Goal: Task Accomplishment & Management: Use online tool/utility

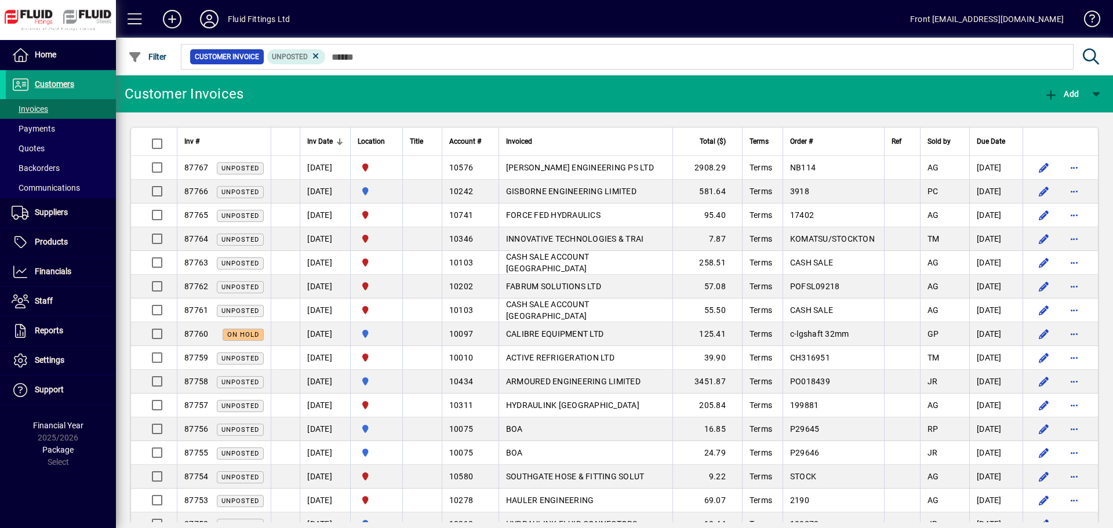
click at [39, 77] on span at bounding box center [61, 85] width 110 height 28
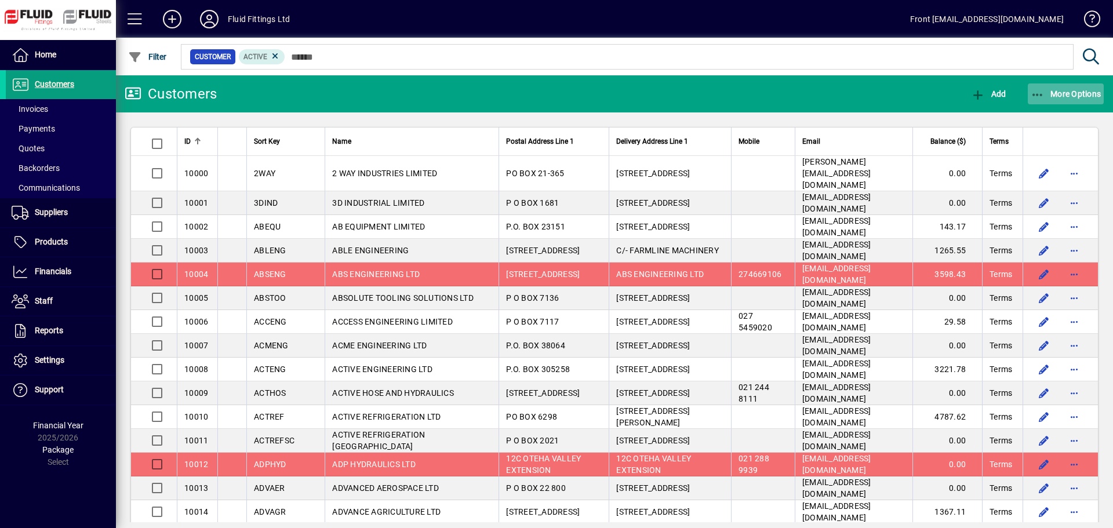
click at [1071, 92] on span "More Options" at bounding box center [1066, 93] width 71 height 9
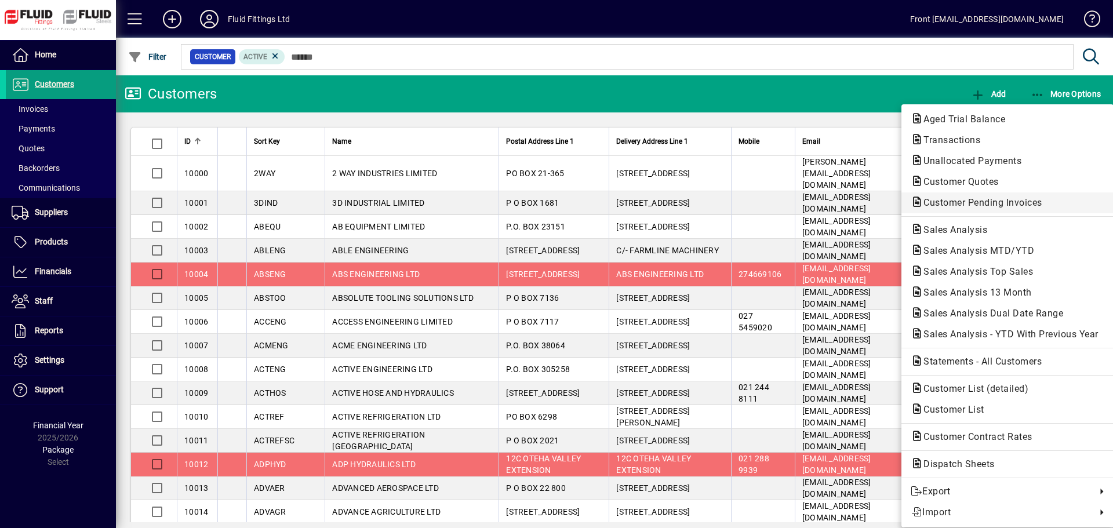
click at [994, 202] on span "Customer Pending Invoices" at bounding box center [979, 202] width 137 height 11
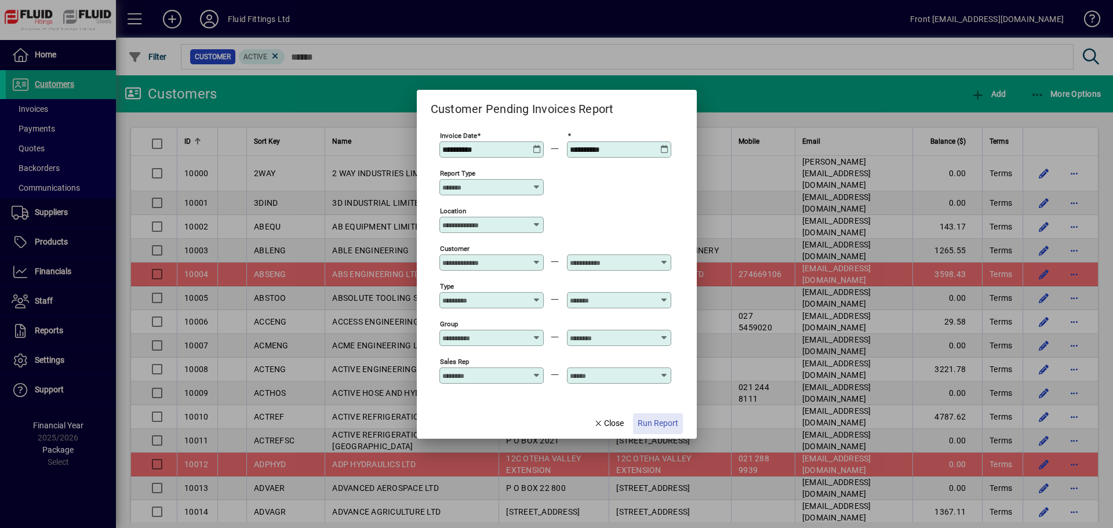
click at [656, 423] on span "Run Report" at bounding box center [658, 423] width 41 height 12
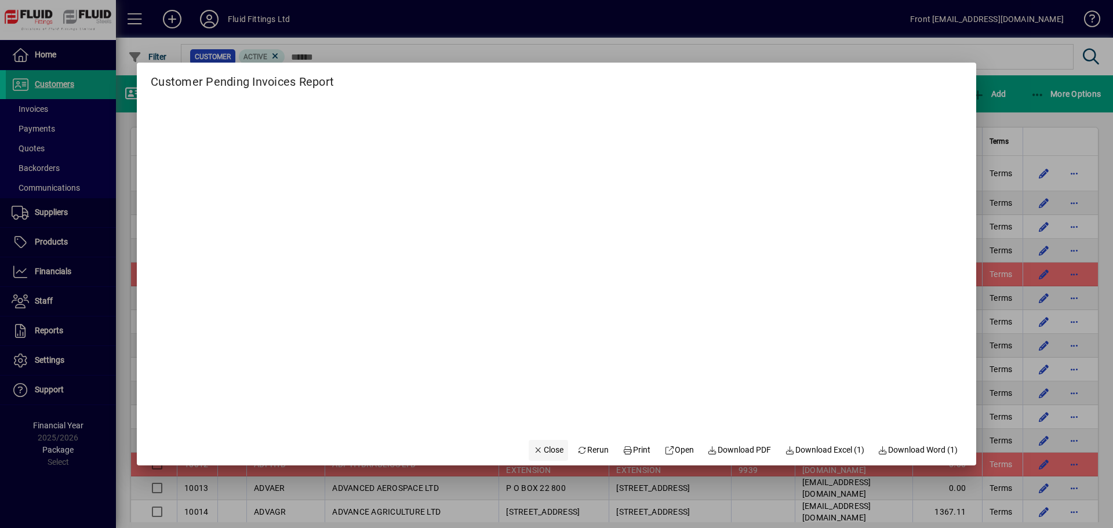
click at [533, 445] on span "Close" at bounding box center [548, 450] width 30 height 12
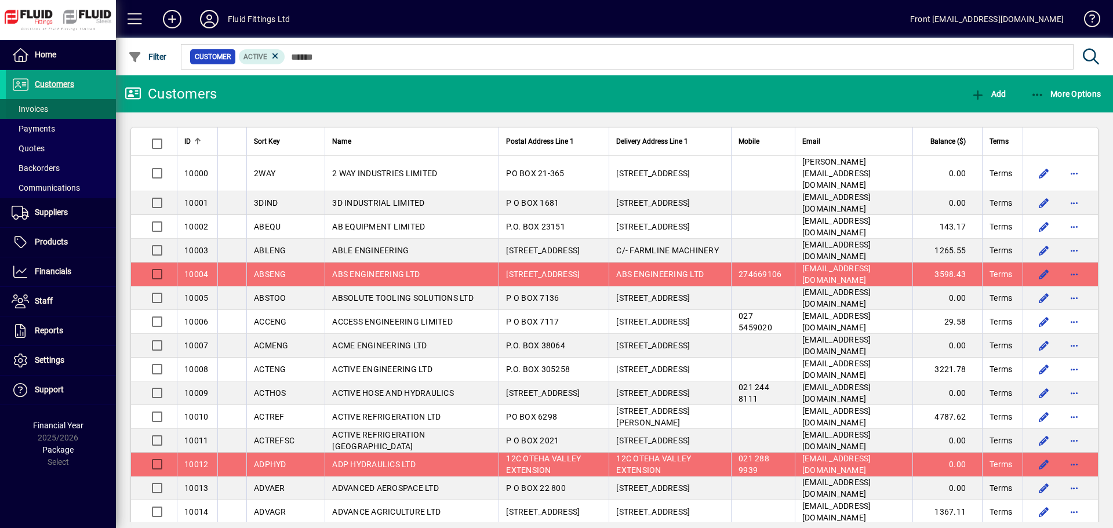
click at [81, 113] on span at bounding box center [61, 109] width 110 height 28
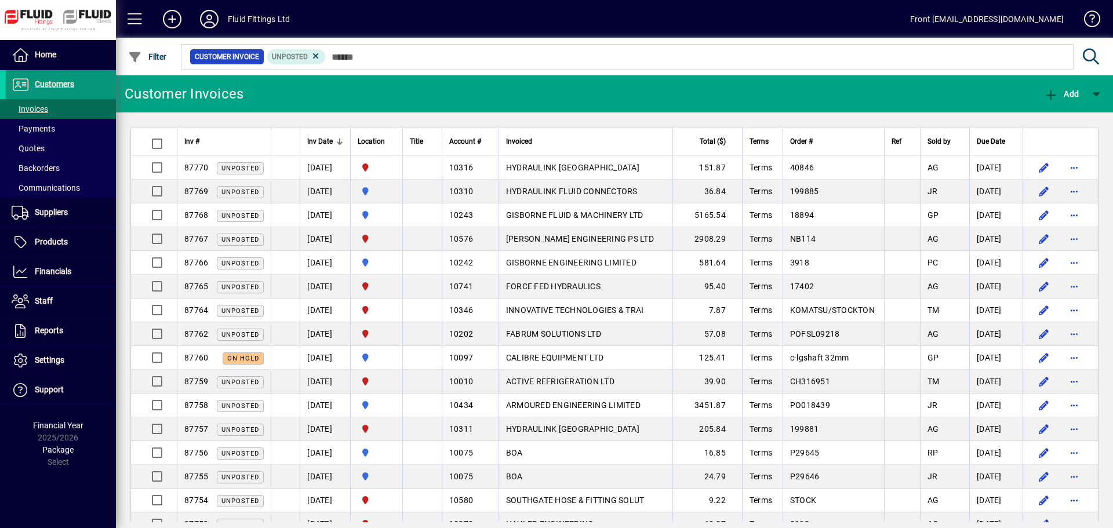
click at [70, 80] on span "Customers" at bounding box center [54, 83] width 39 height 9
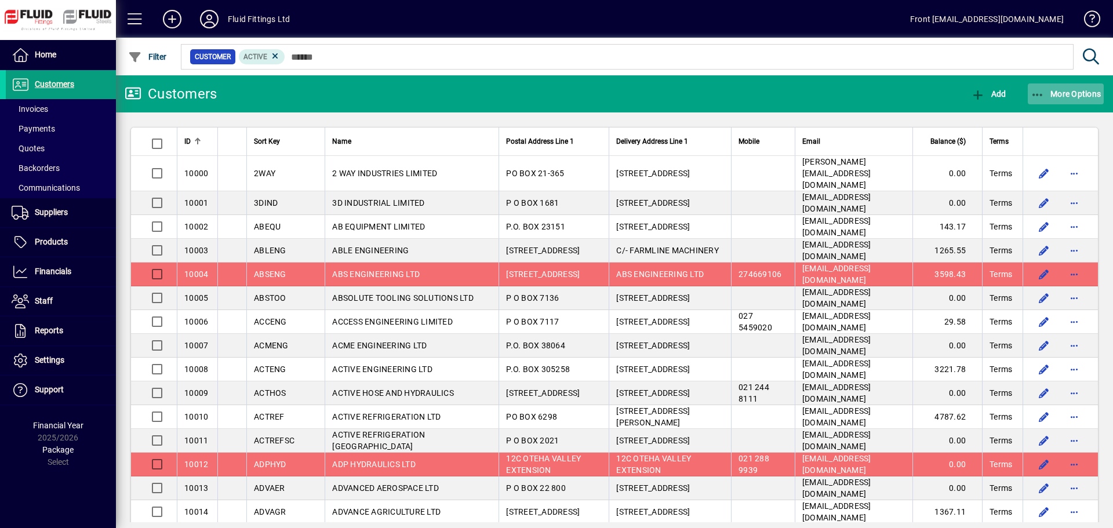
click at [1075, 90] on span "More Options" at bounding box center [1066, 93] width 71 height 9
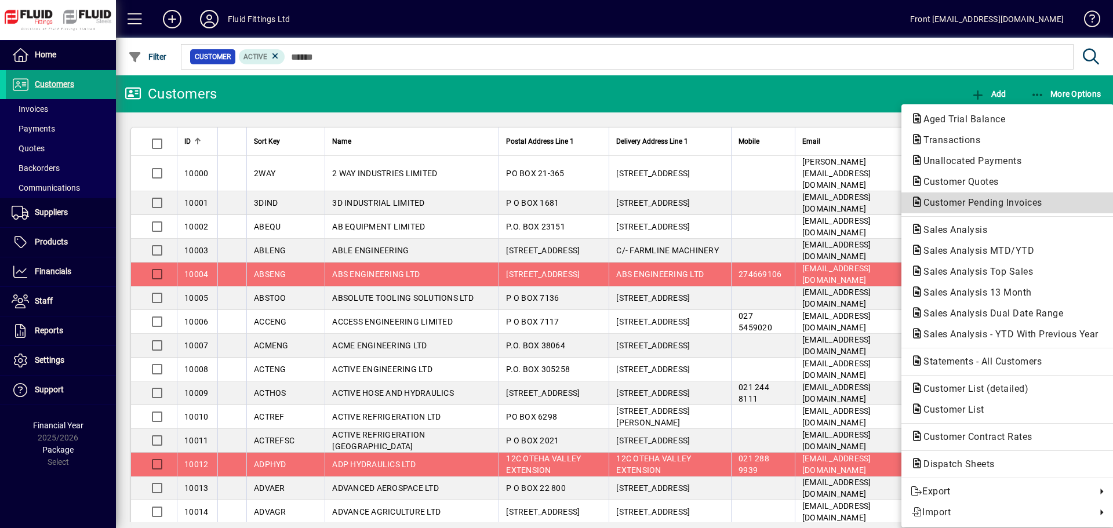
click at [969, 205] on span "Customer Pending Invoices" at bounding box center [979, 202] width 137 height 11
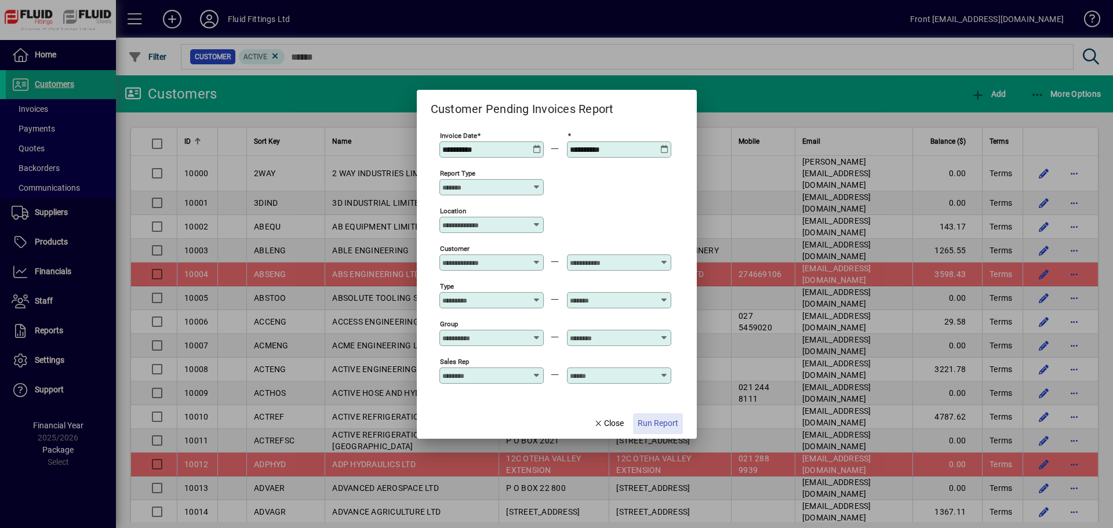
click at [650, 412] on span "button" at bounding box center [658, 424] width 50 height 28
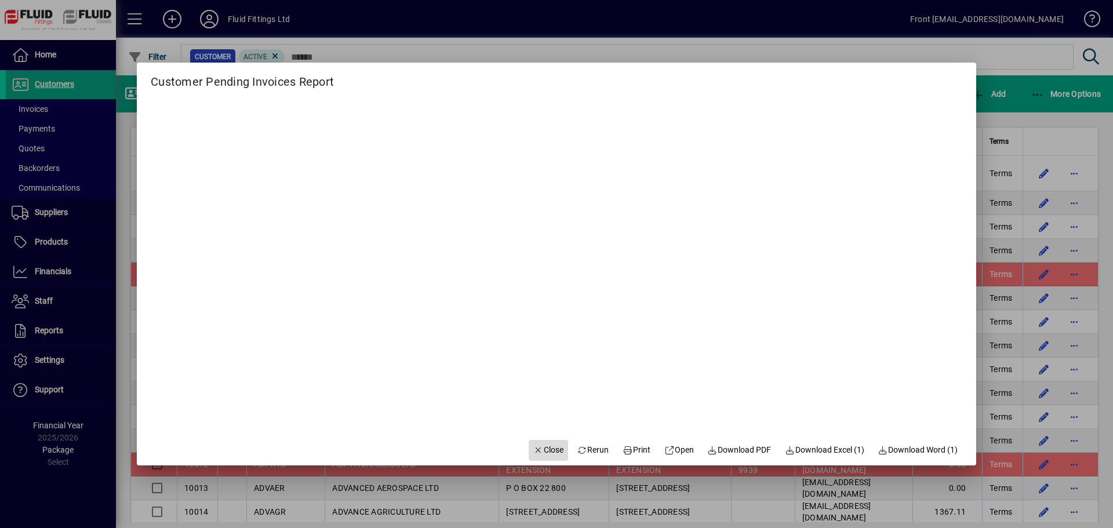
click at [534, 451] on span "Close" at bounding box center [548, 450] width 30 height 12
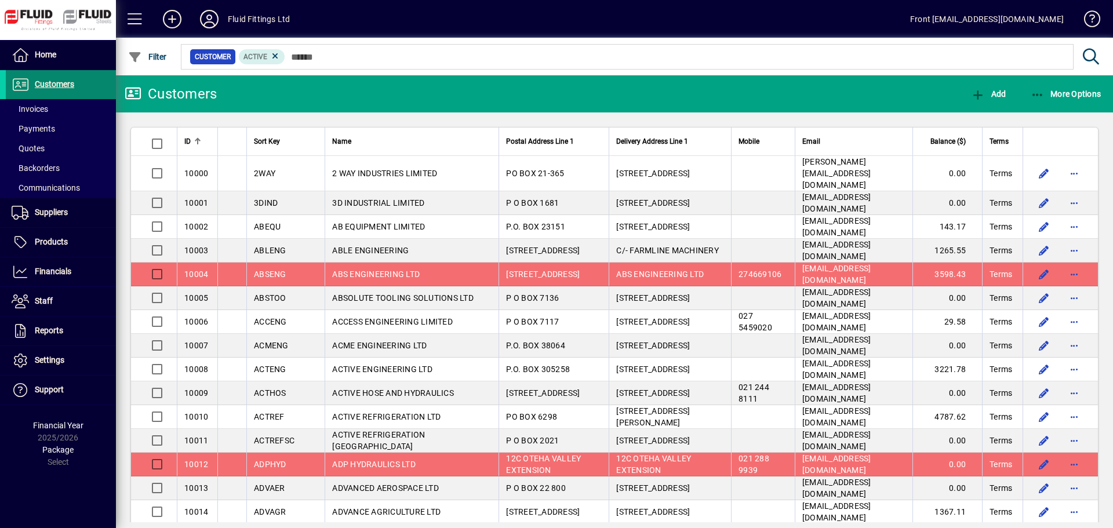
click at [38, 89] on span "Customers" at bounding box center [54, 83] width 39 height 9
click at [39, 107] on span "Invoices" at bounding box center [30, 108] width 37 height 9
